Goal: Transaction & Acquisition: Purchase product/service

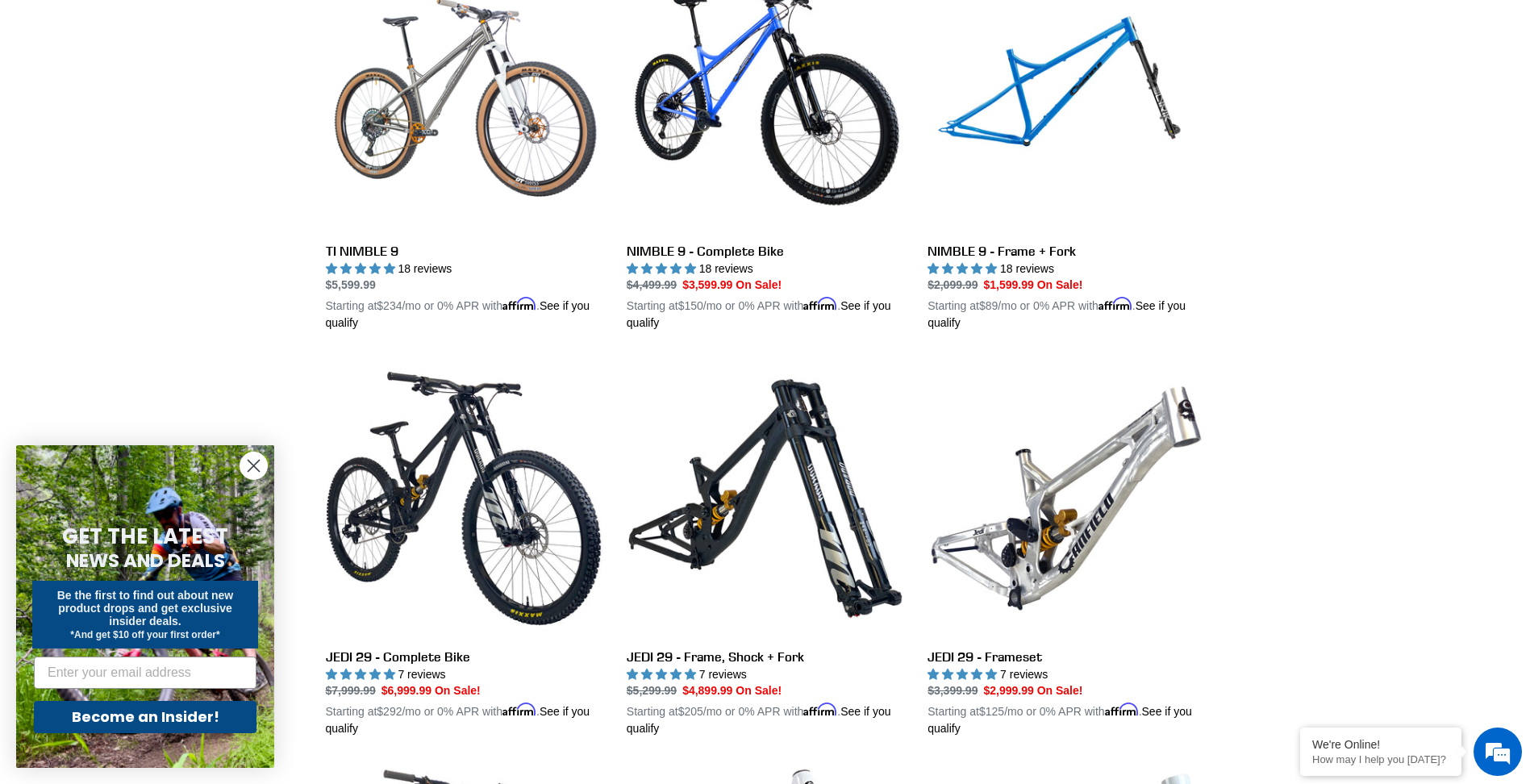
scroll to position [1774, 0]
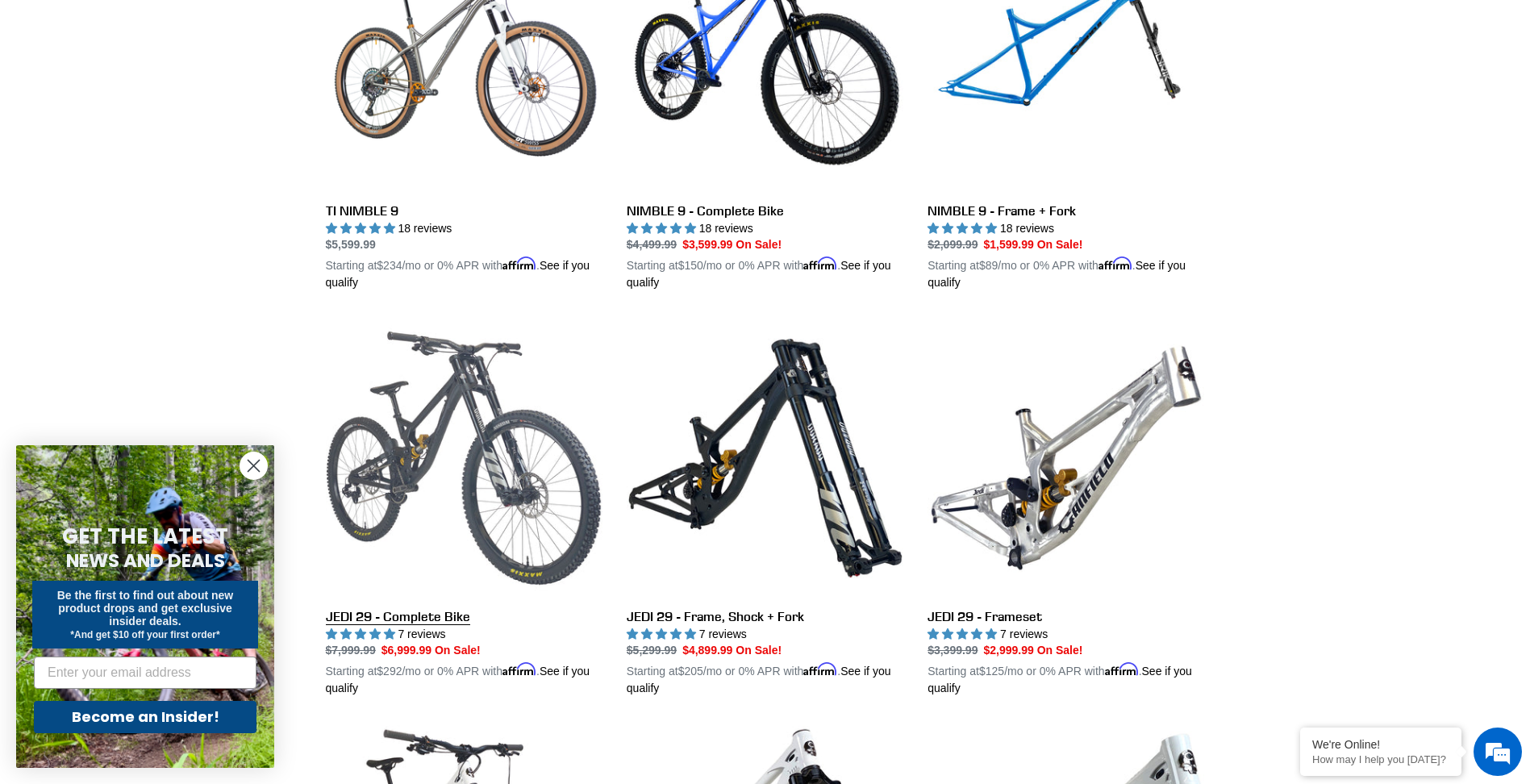
click at [363, 472] on link "JEDI 29 - Complete Bike" at bounding box center [465, 508] width 277 height 377
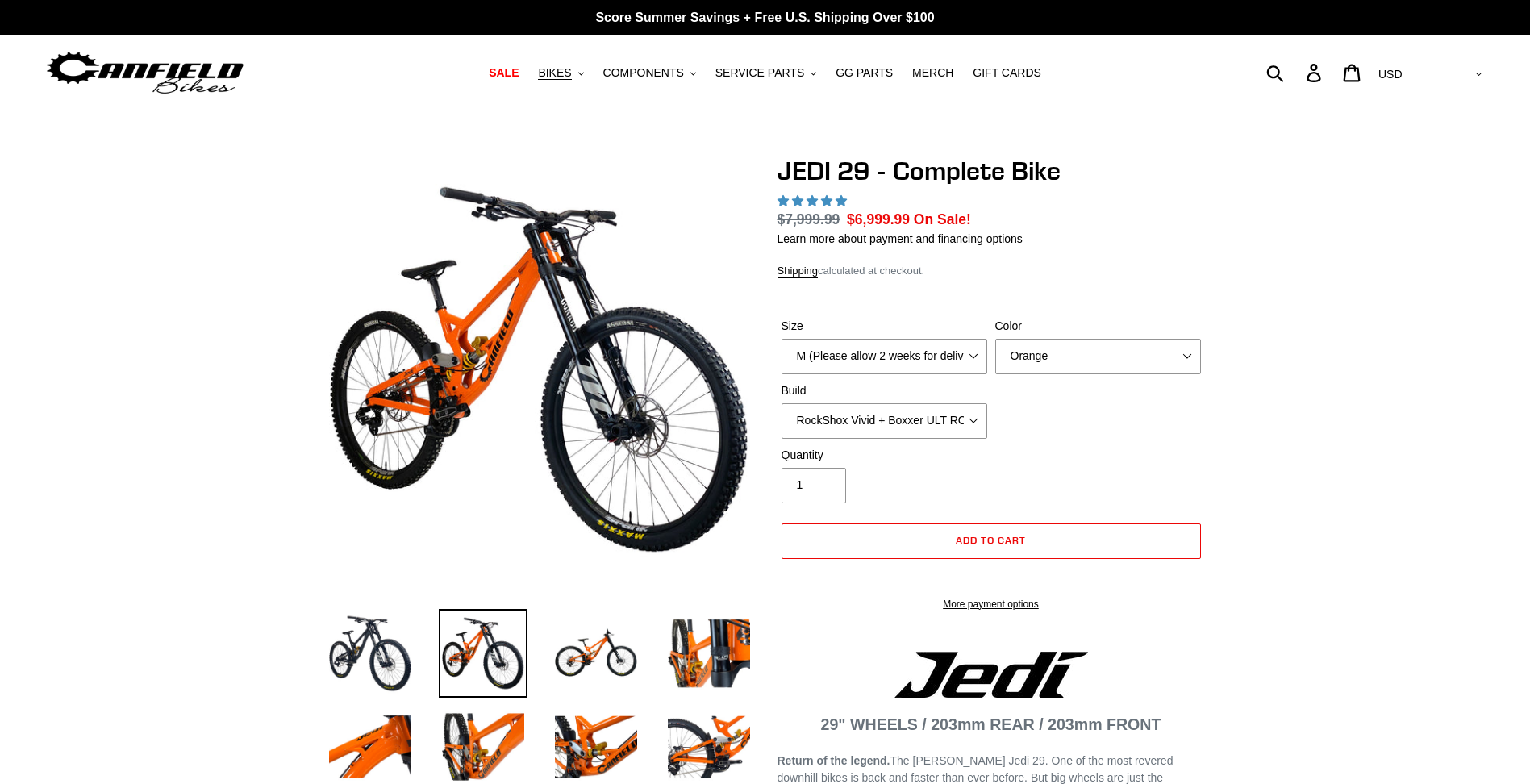
select select "highest-rating"
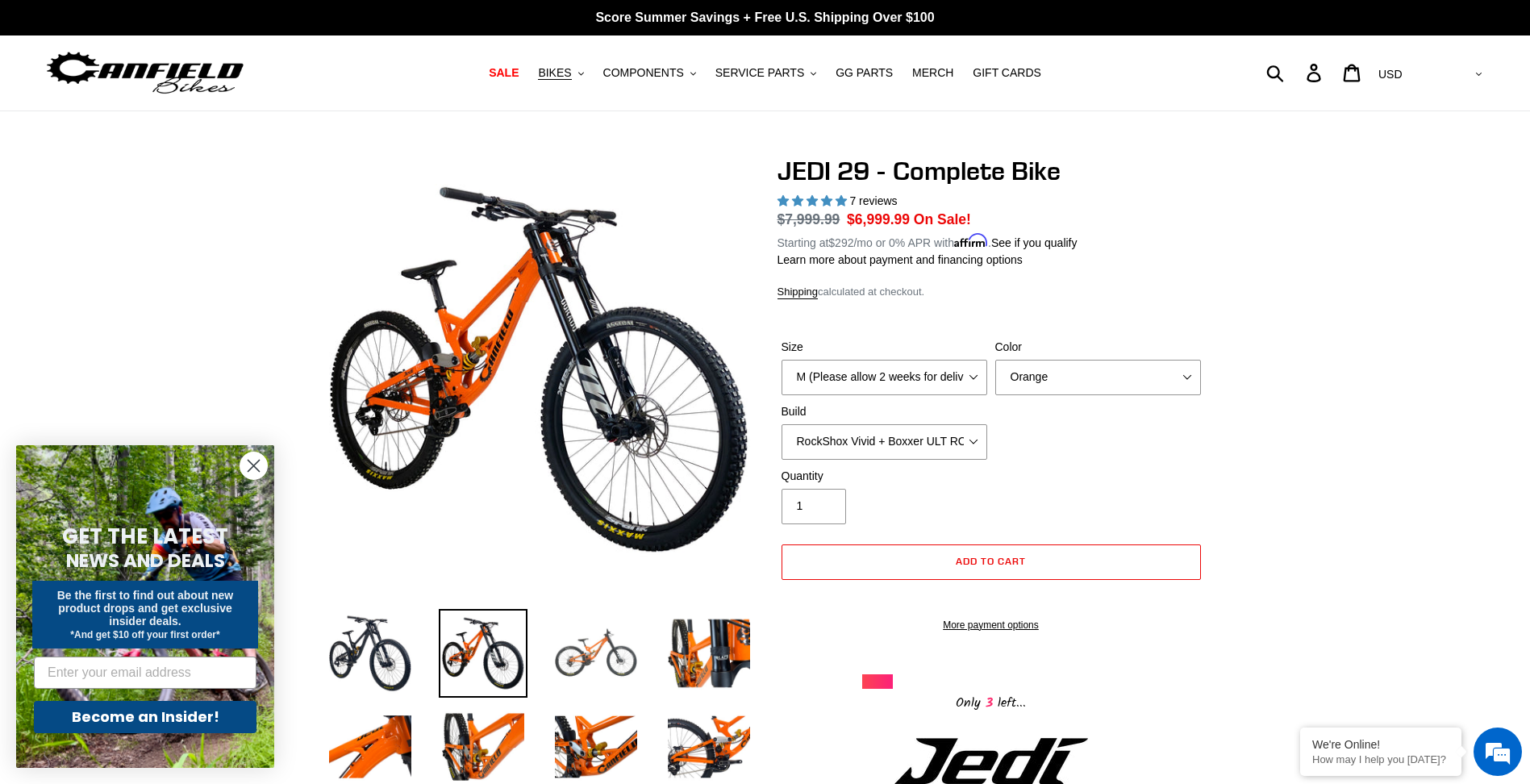
click at [606, 658] on img at bounding box center [596, 653] width 88 height 88
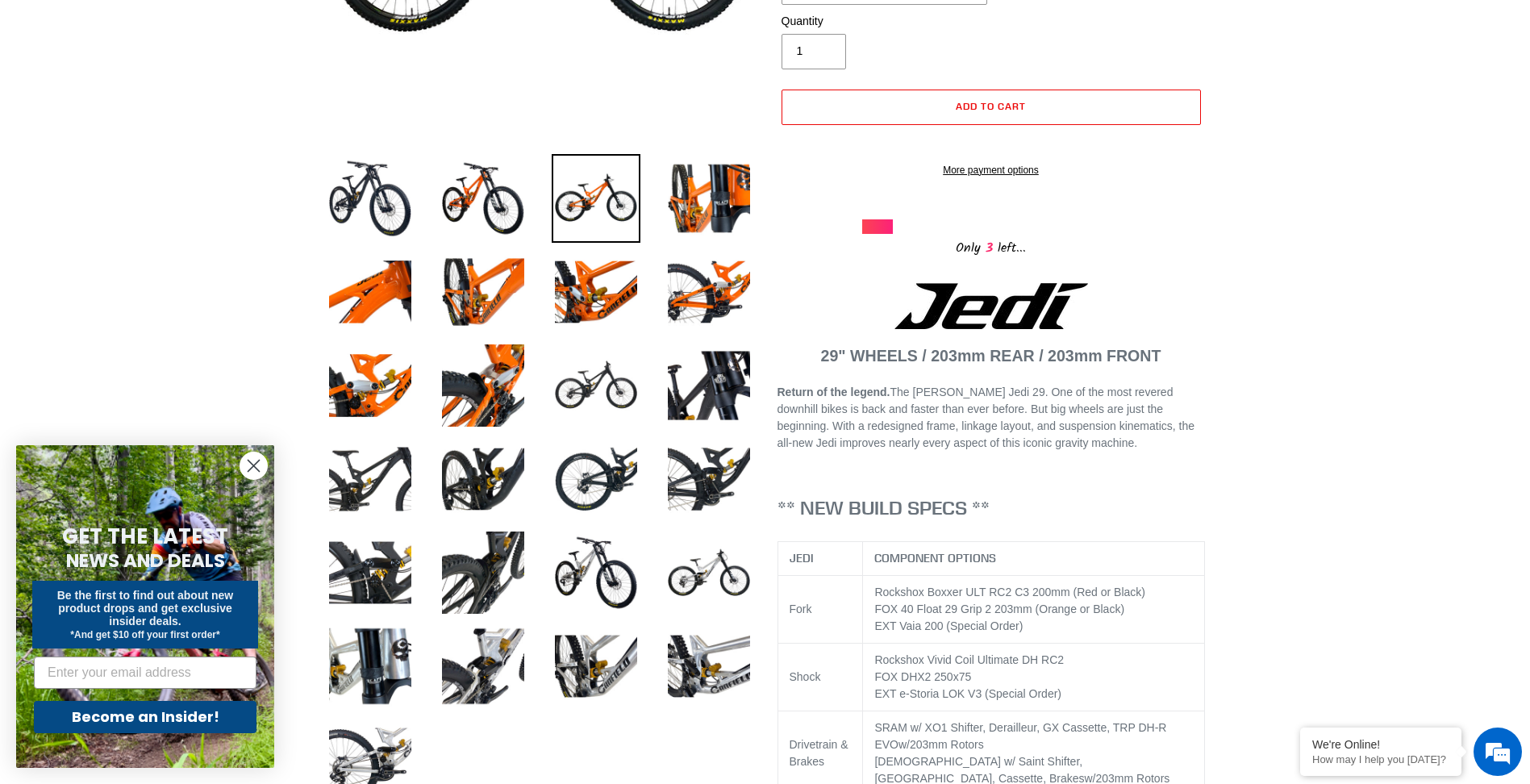
scroll to position [484, 0]
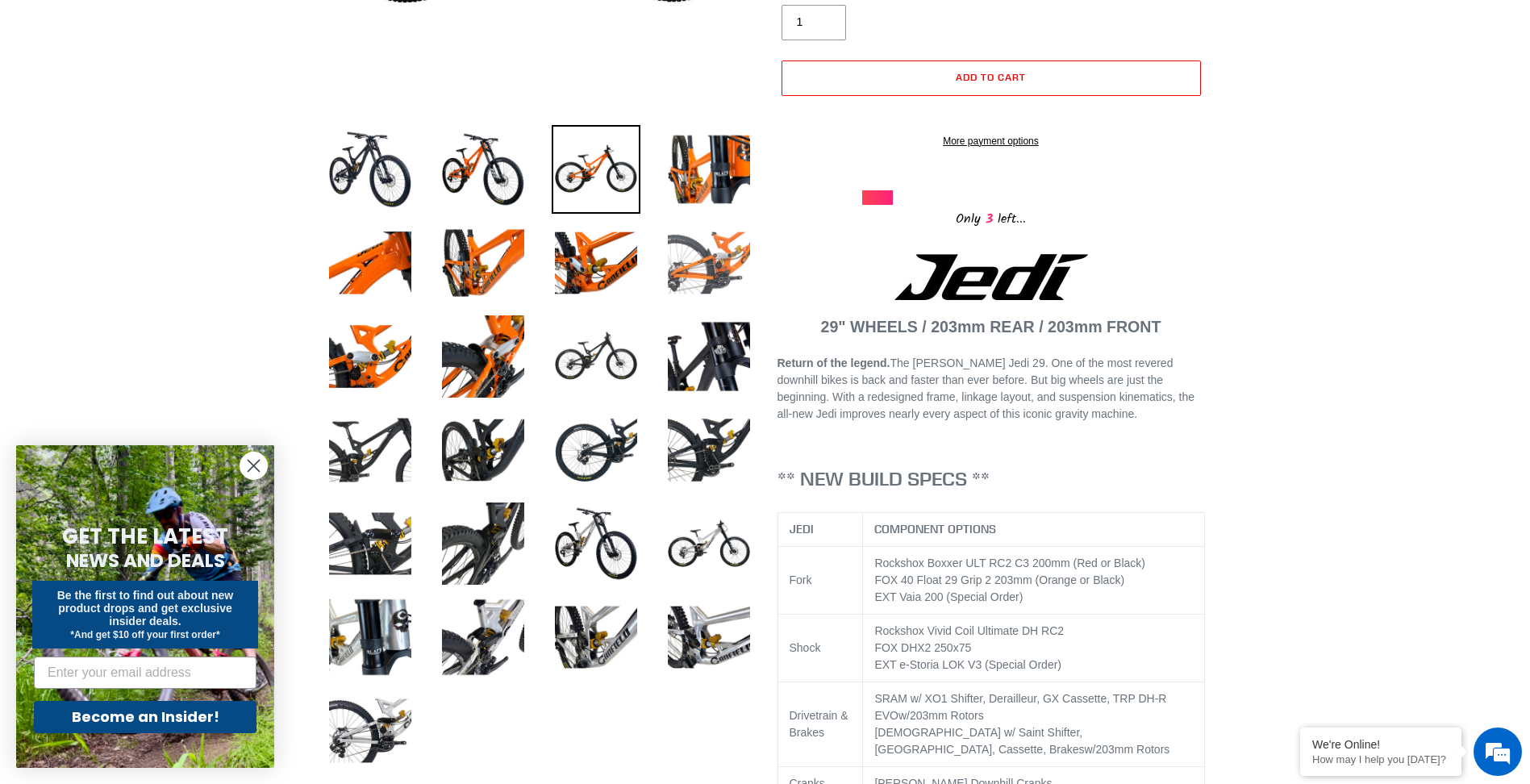
click at [685, 270] on img at bounding box center [709, 263] width 88 height 88
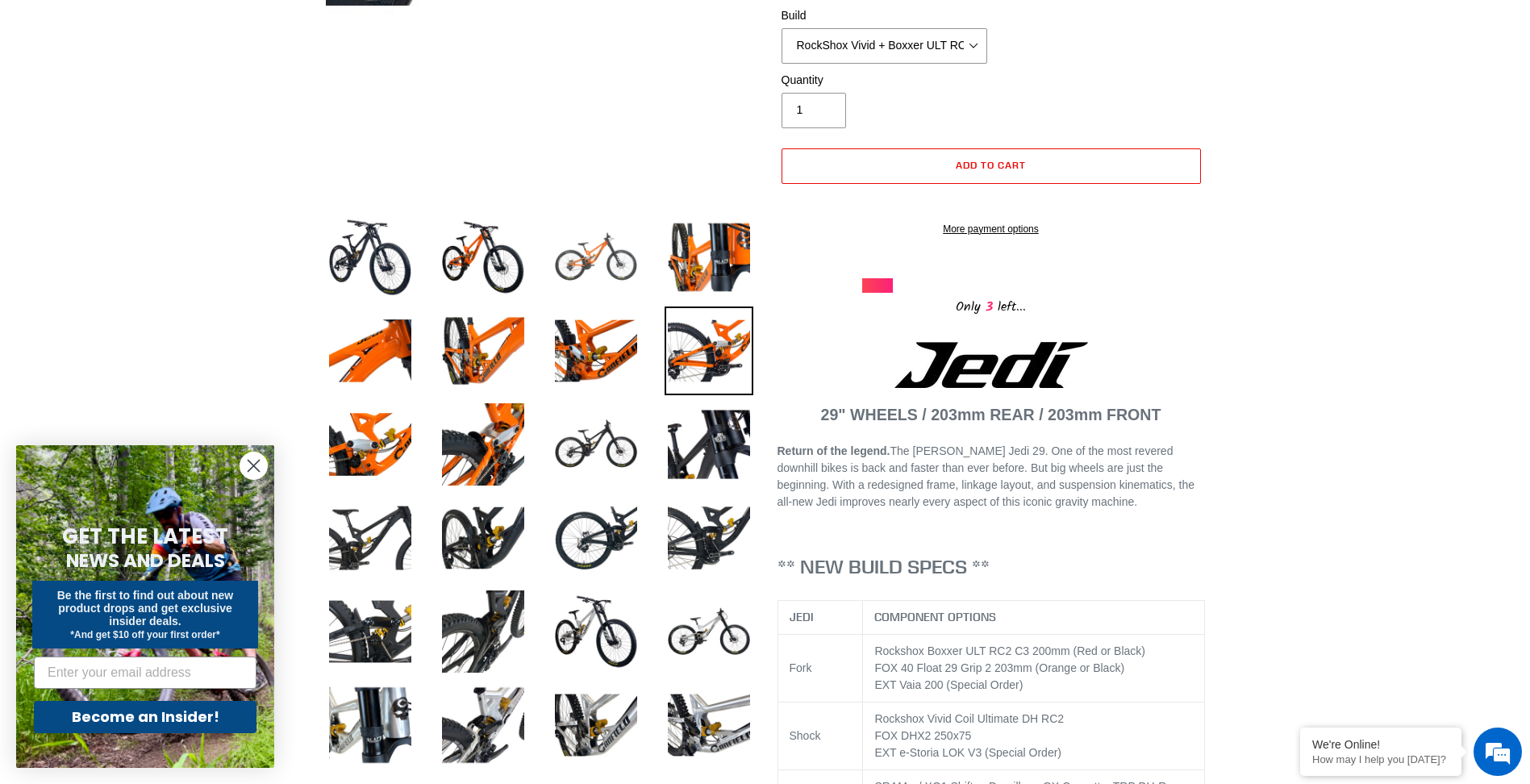
scroll to position [403, 0]
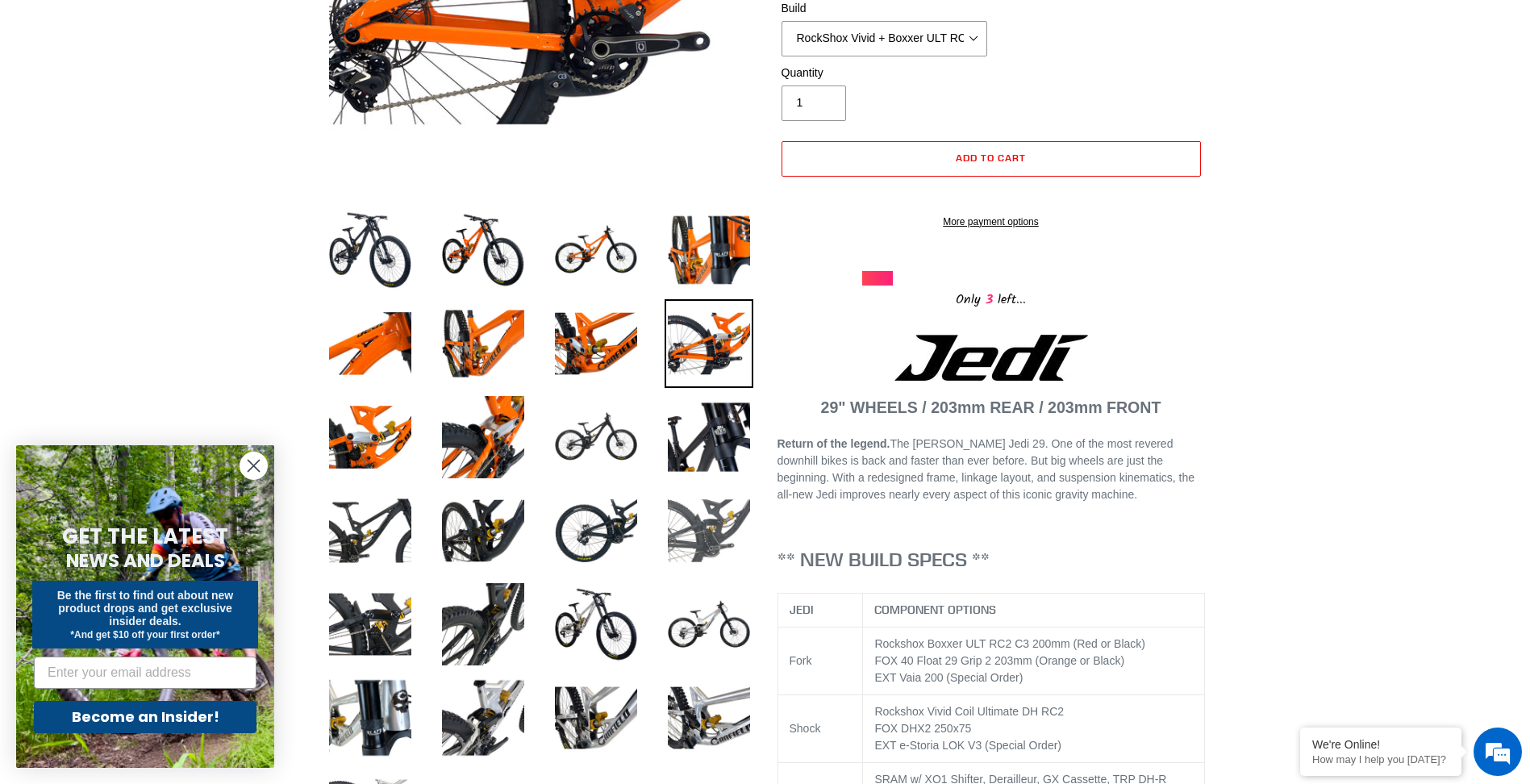
click at [713, 533] on img at bounding box center [709, 530] width 88 height 88
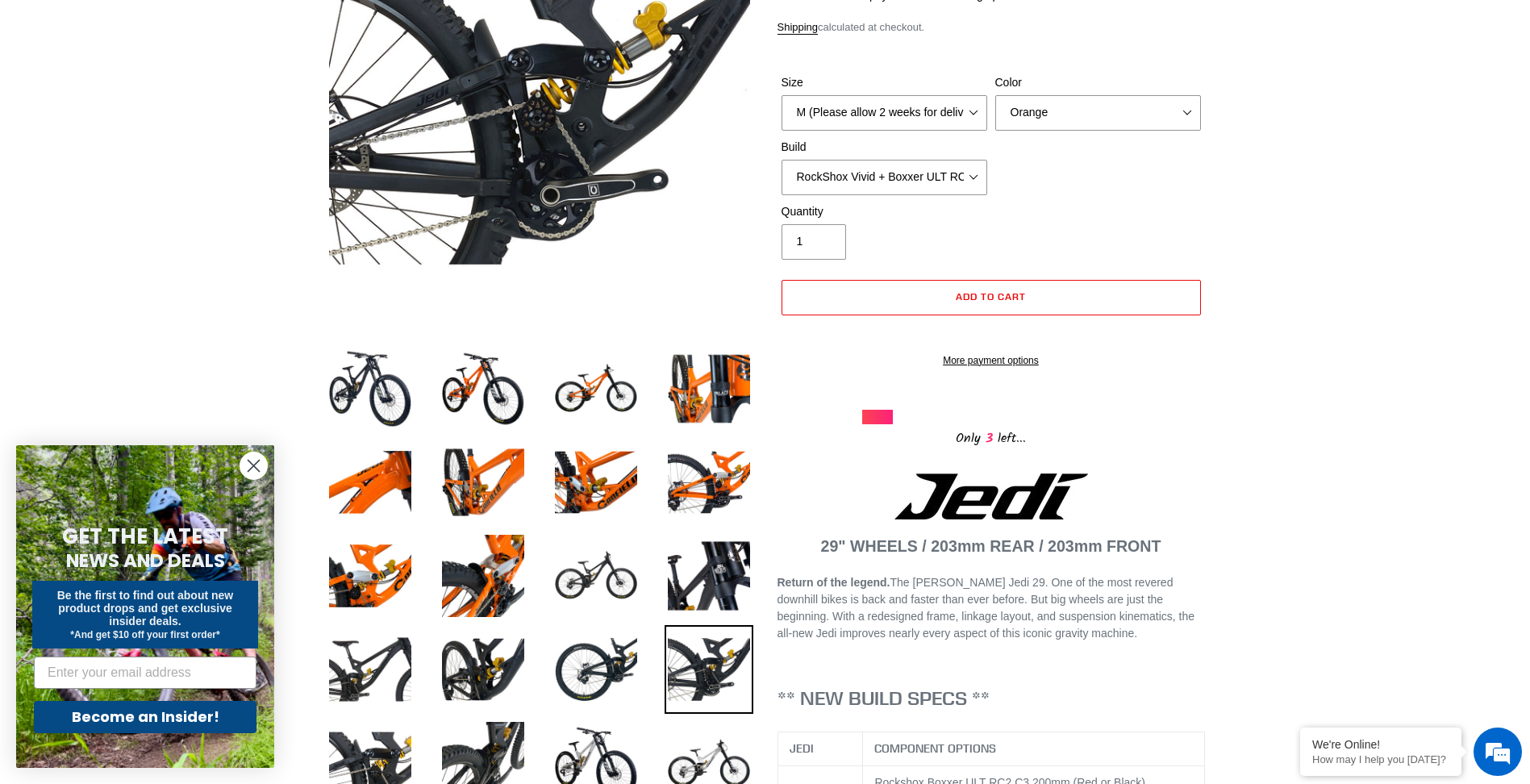
scroll to position [242, 0]
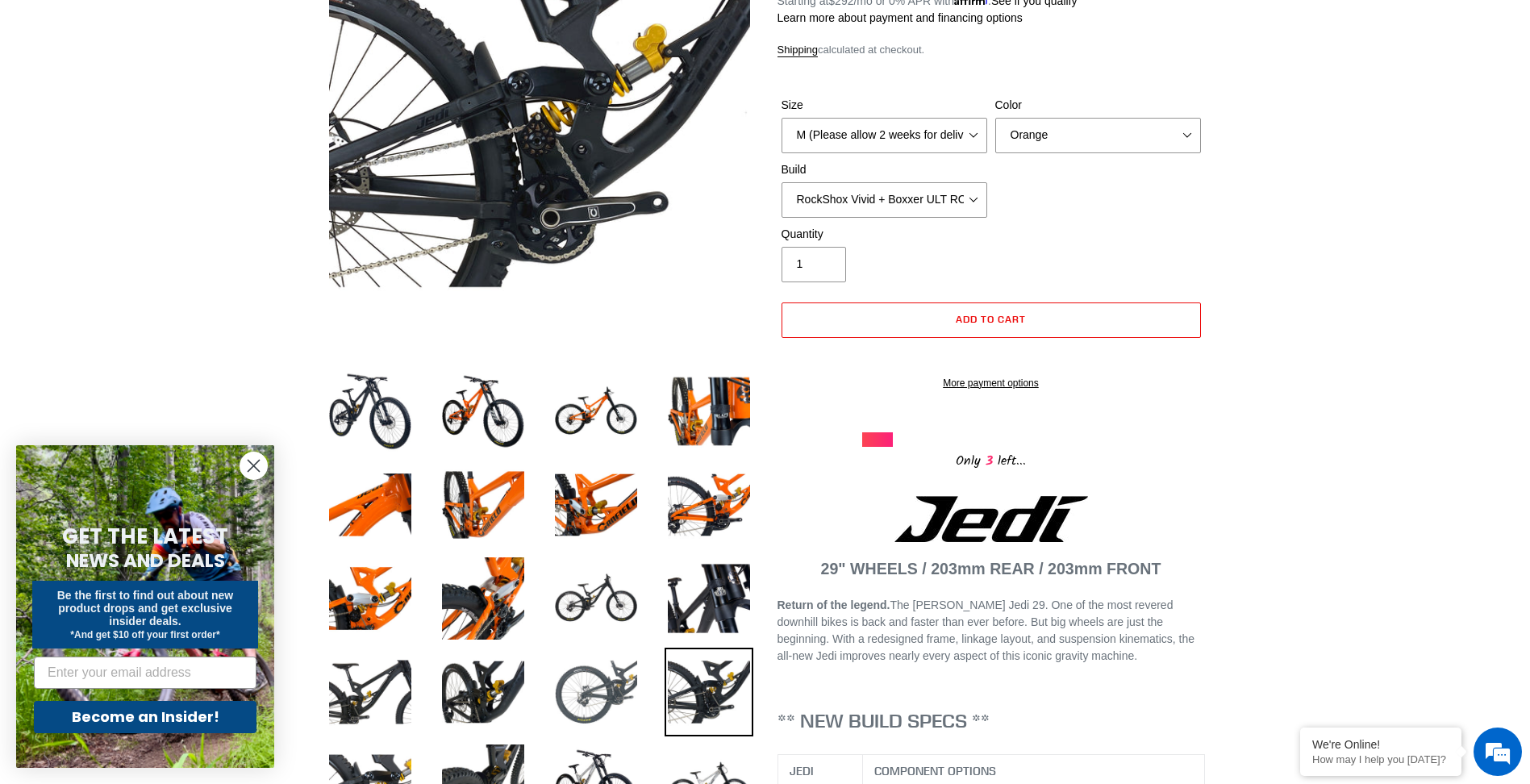
click at [595, 675] on img at bounding box center [596, 691] width 88 height 88
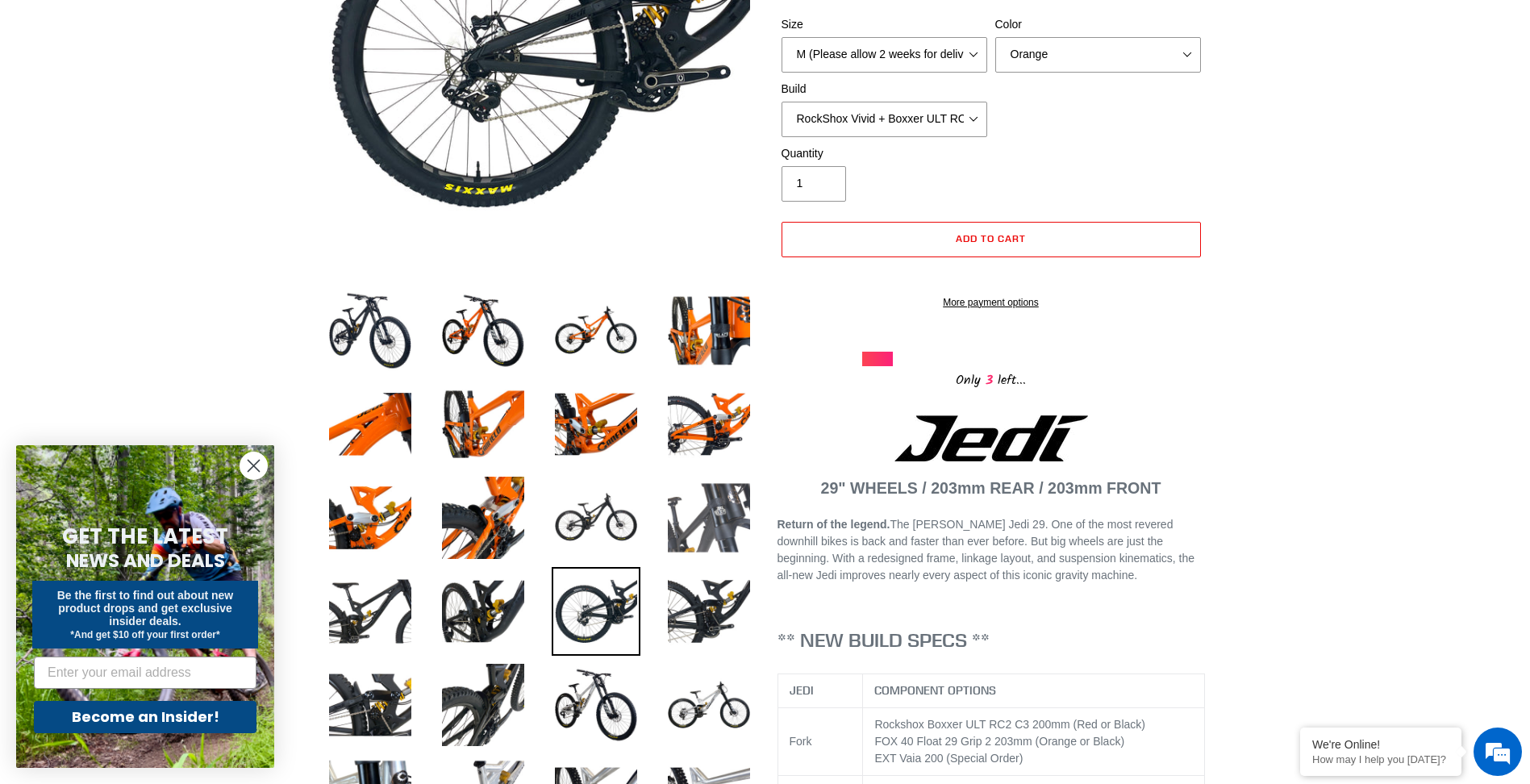
scroll to position [403, 0]
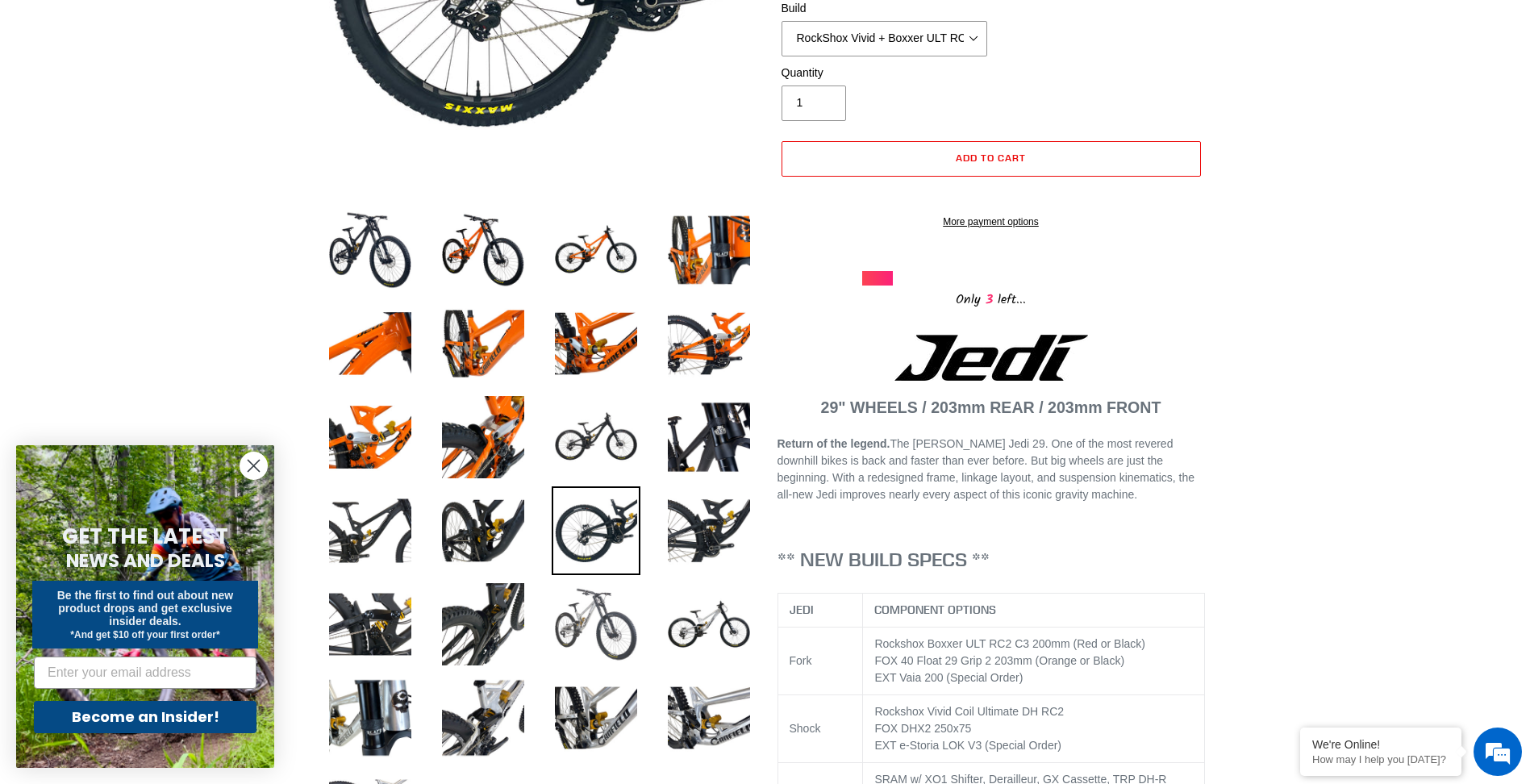
click at [610, 617] on img at bounding box center [596, 624] width 88 height 88
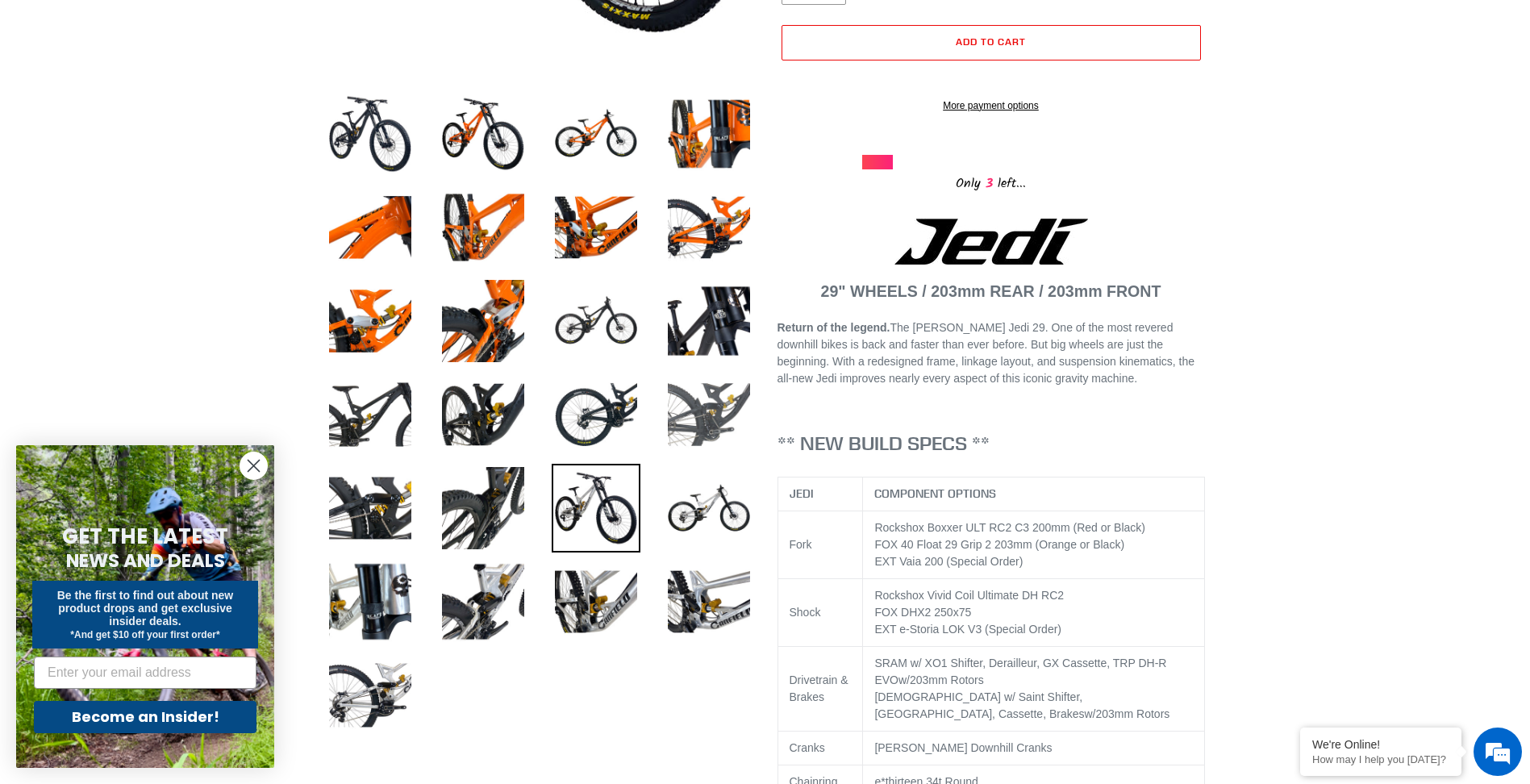
scroll to position [565, 0]
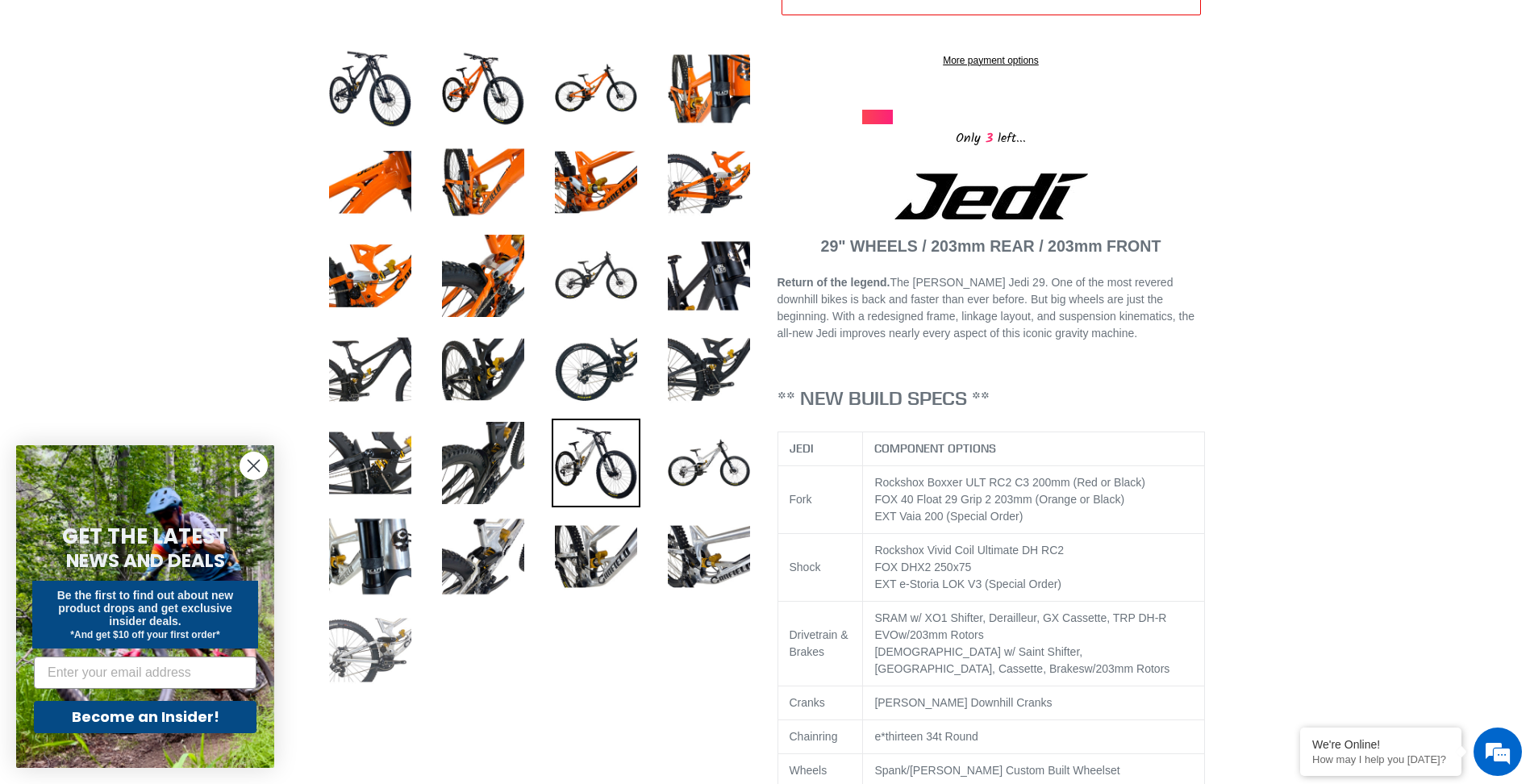
click at [351, 633] on img at bounding box center [370, 650] width 88 height 88
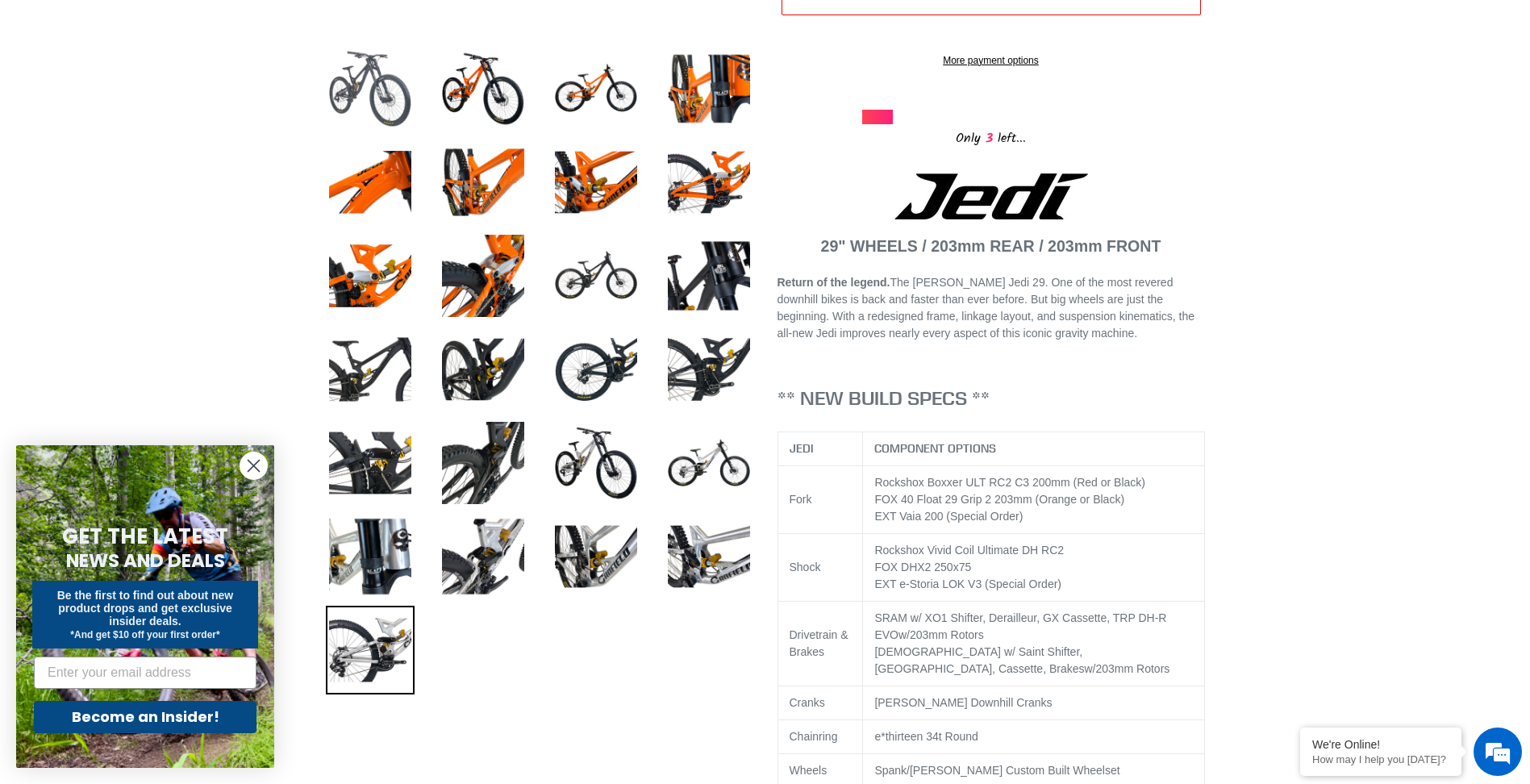
click at [335, 94] on img at bounding box center [370, 88] width 88 height 88
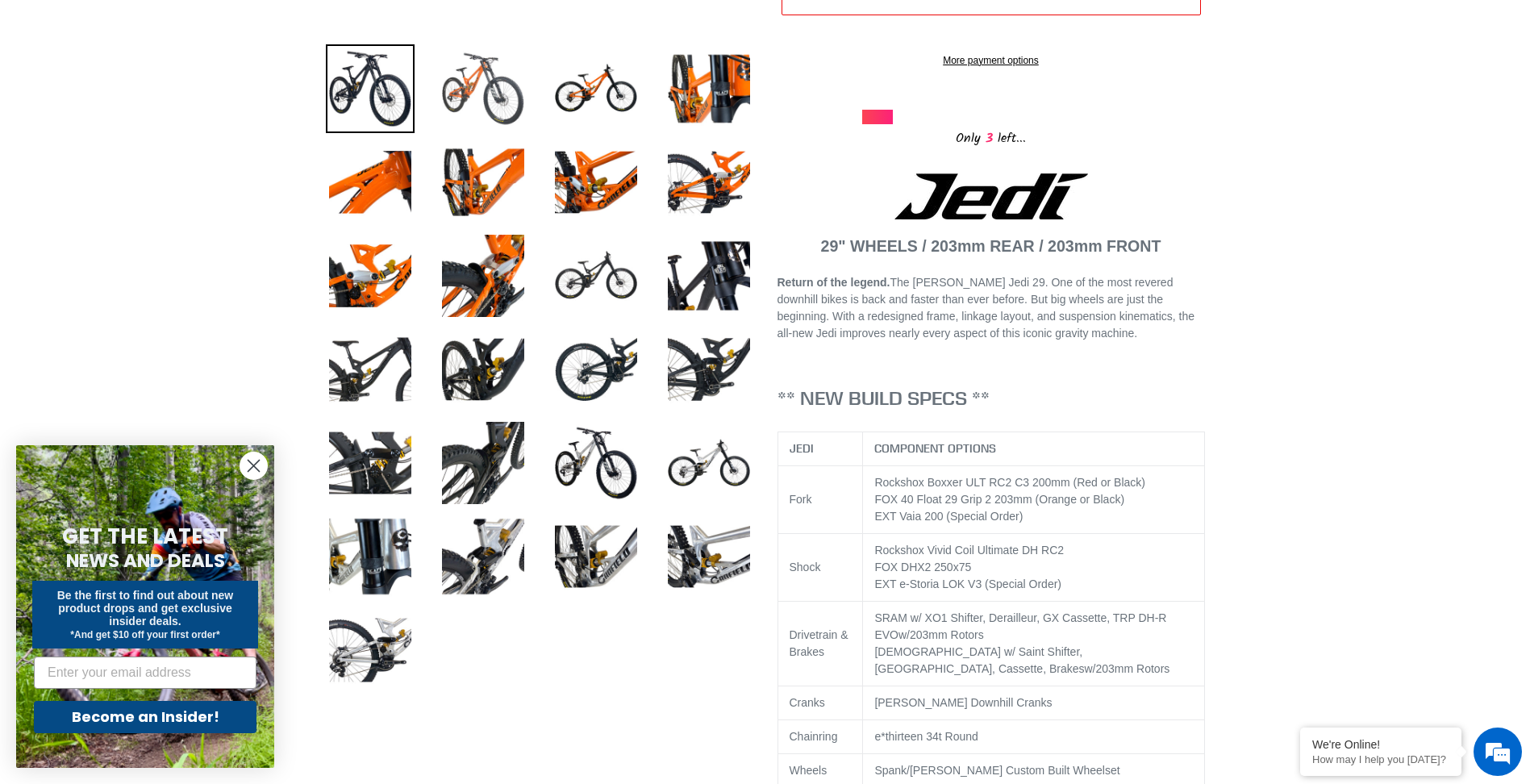
click at [476, 104] on img at bounding box center [483, 88] width 88 height 88
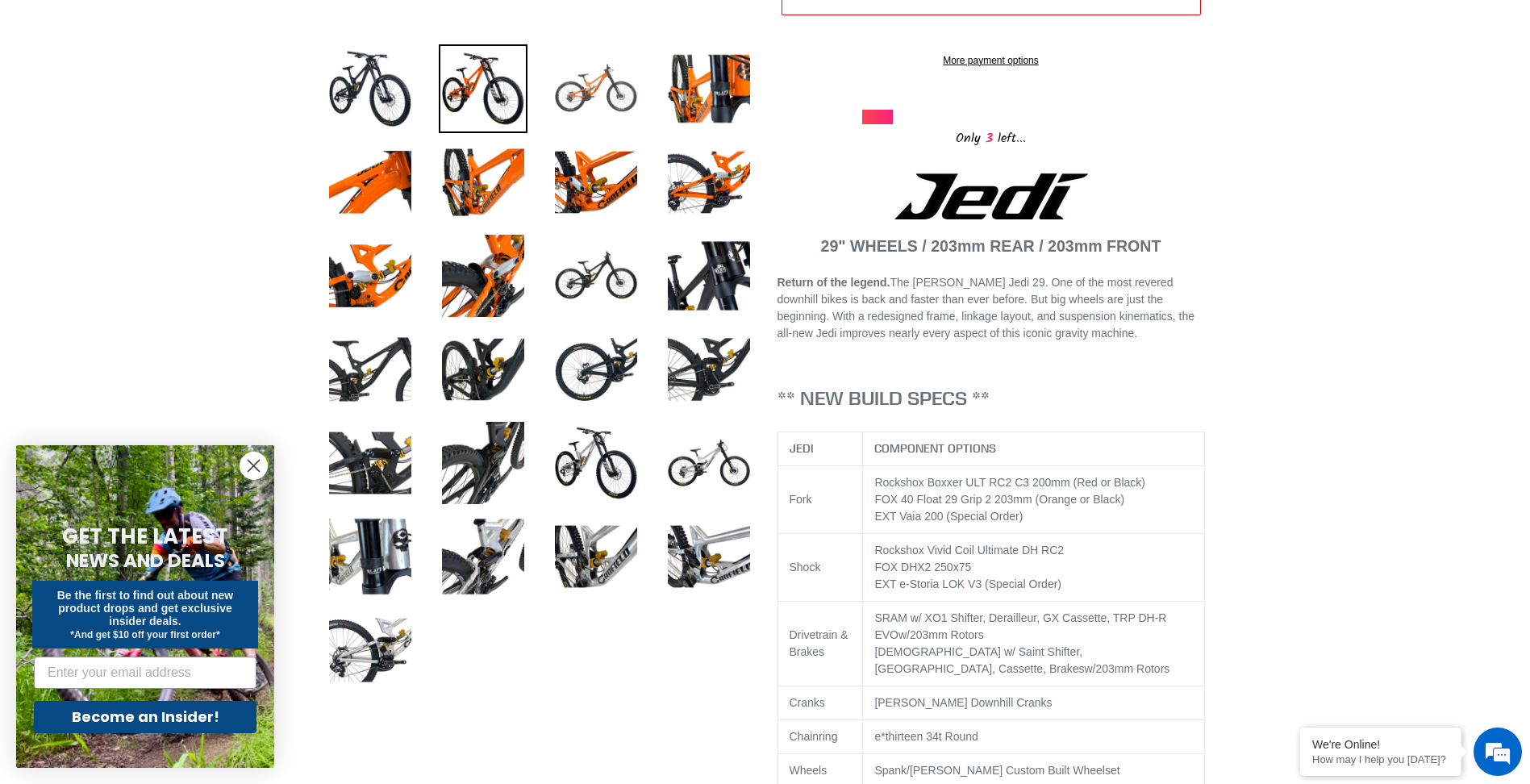
click at [606, 90] on img at bounding box center [596, 88] width 88 height 88
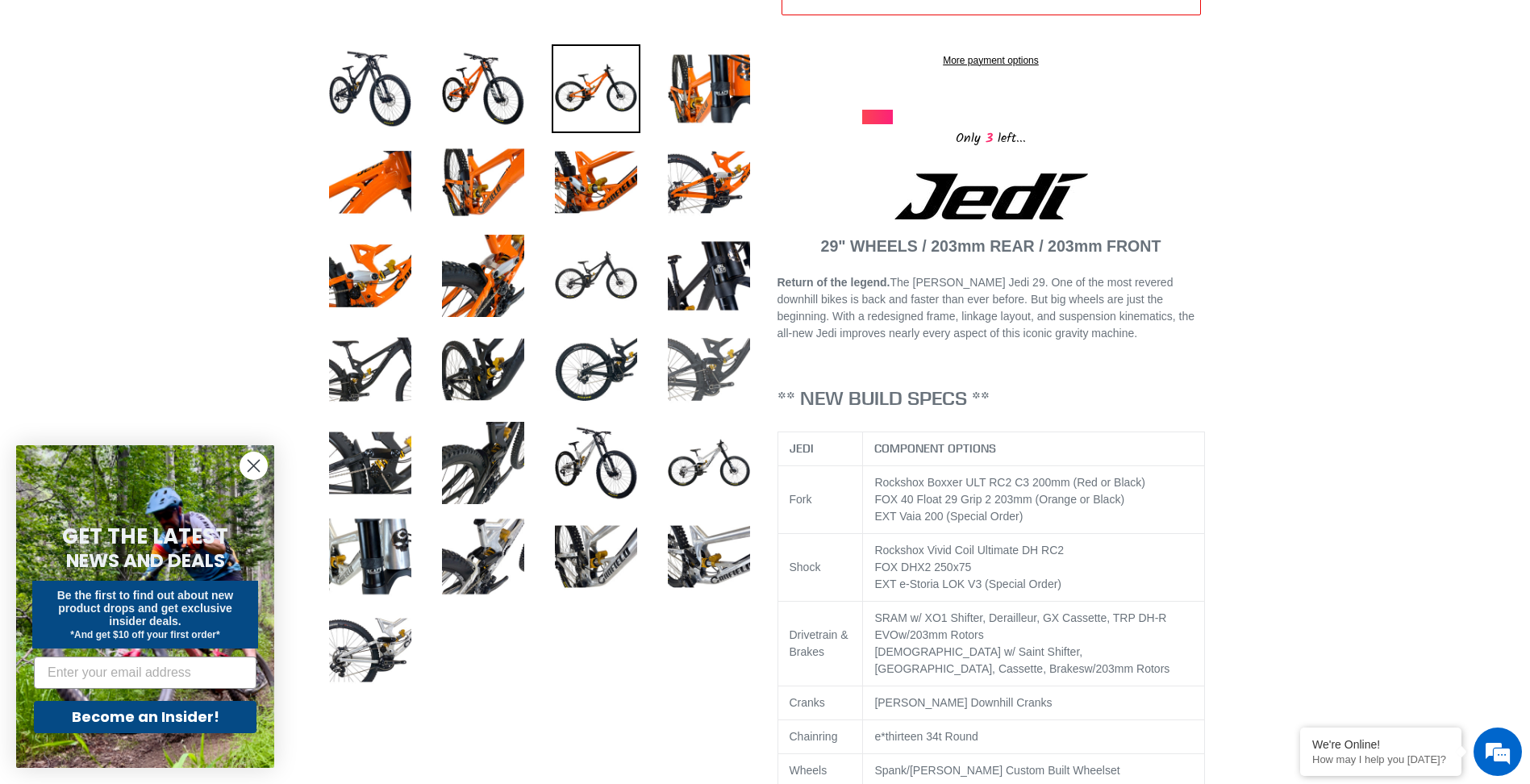
click at [735, 347] on img at bounding box center [709, 369] width 88 height 88
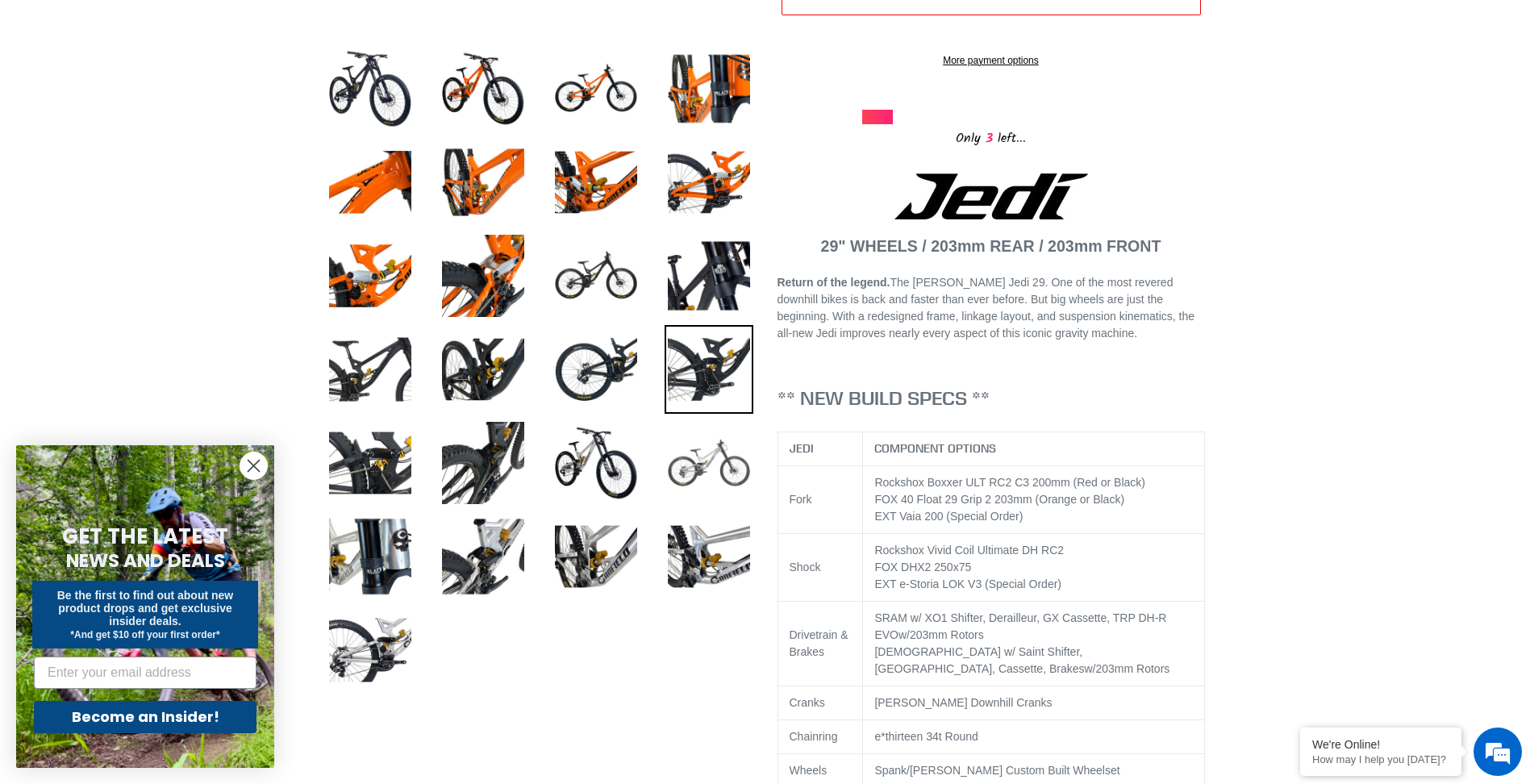
click at [718, 443] on img at bounding box center [709, 463] width 88 height 88
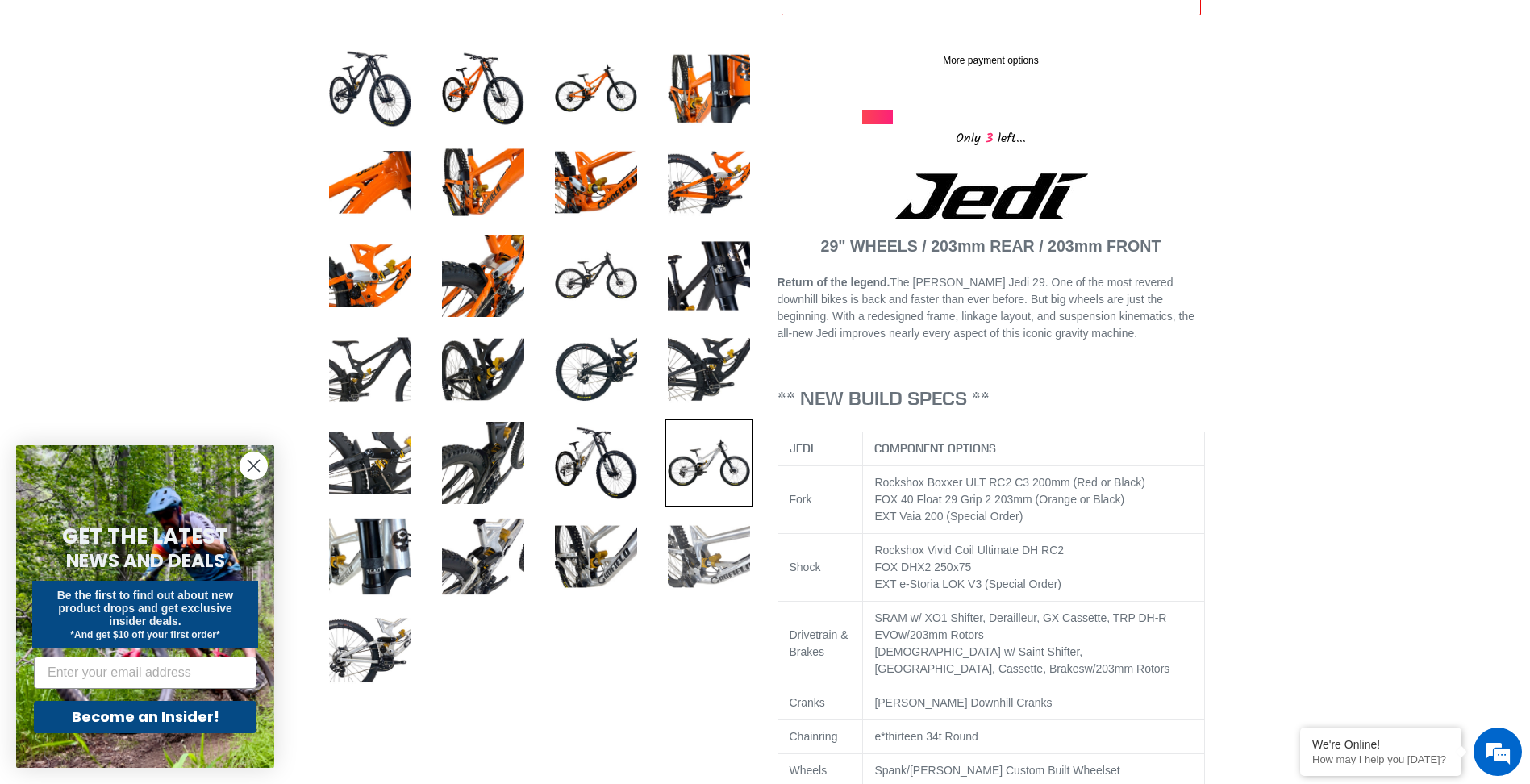
click at [702, 543] on img at bounding box center [709, 556] width 88 height 88
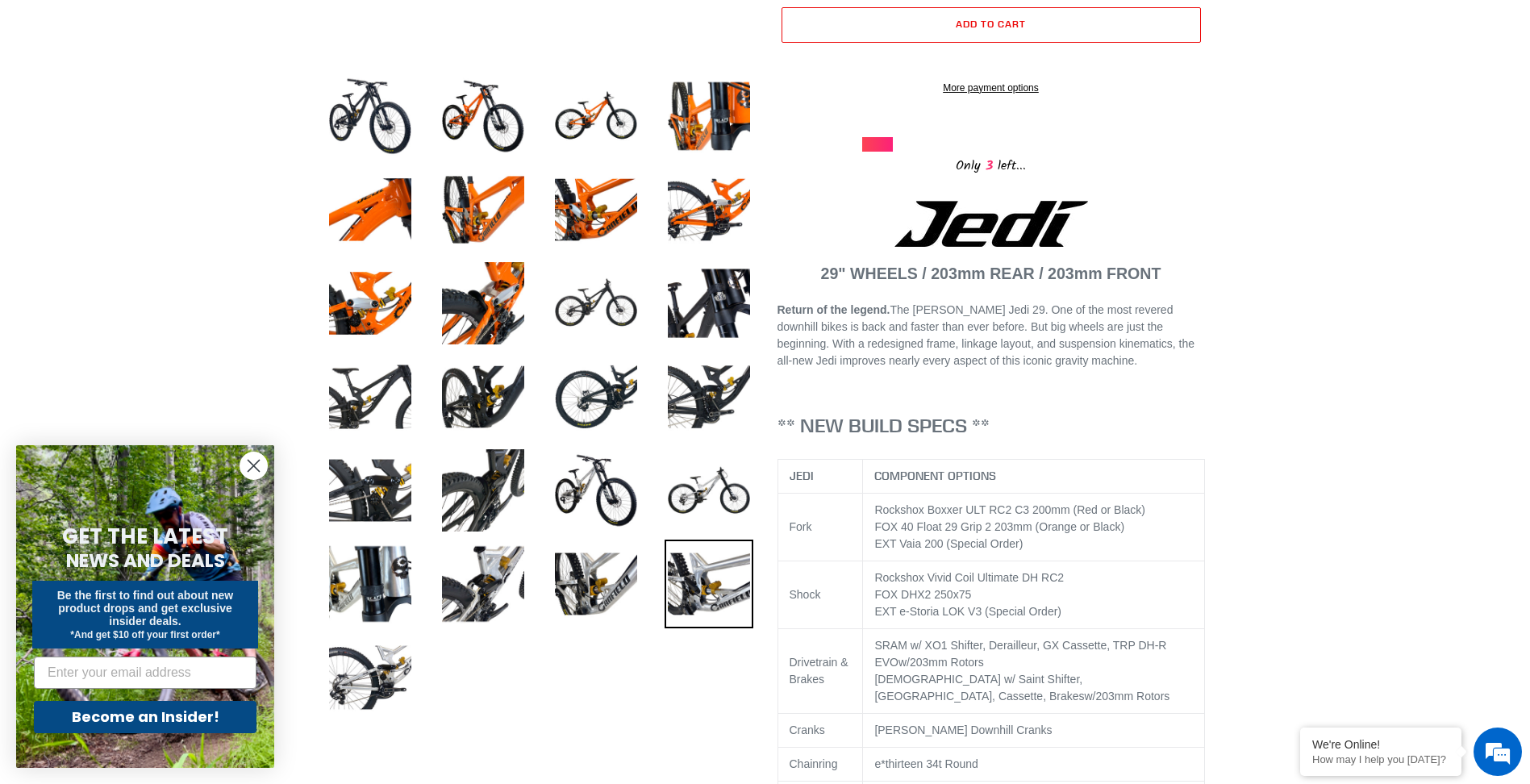
scroll to position [484, 0]
